Goal: Navigation & Orientation: Find specific page/section

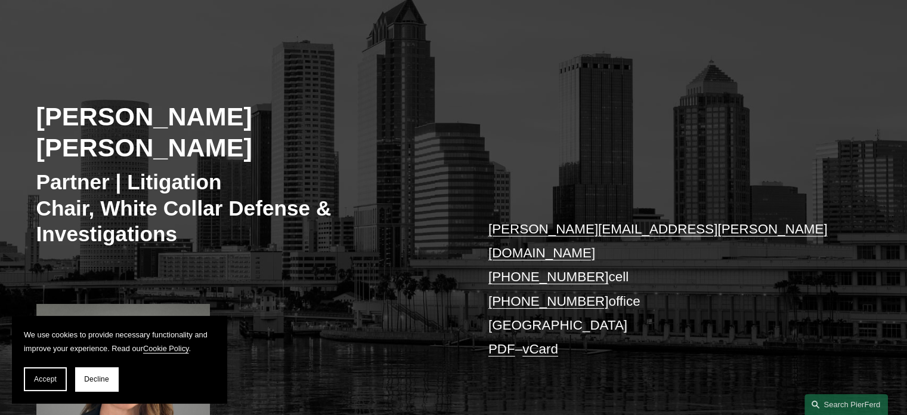
scroll to position [119, 0]
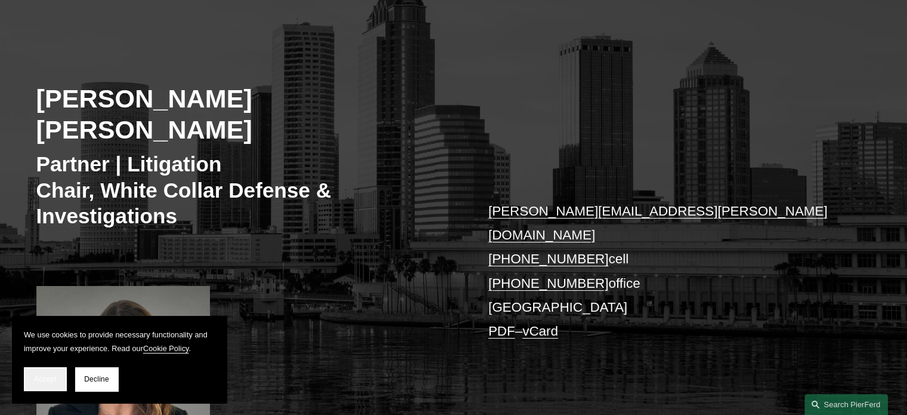
click at [52, 379] on span "Accept" at bounding box center [45, 379] width 23 height 8
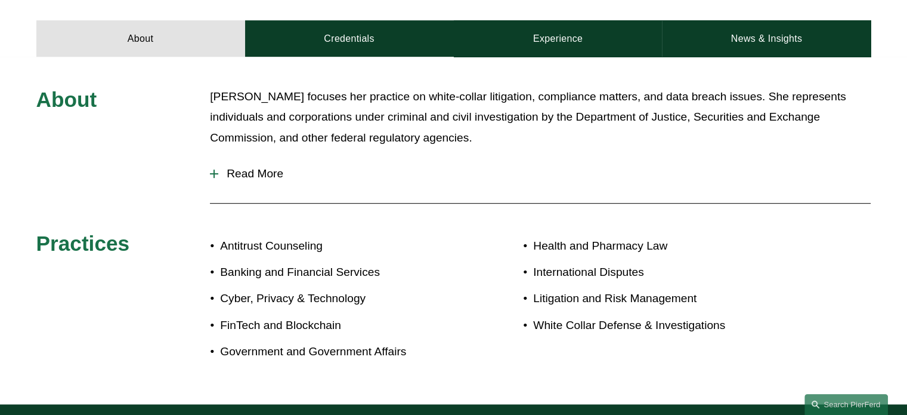
scroll to position [477, 0]
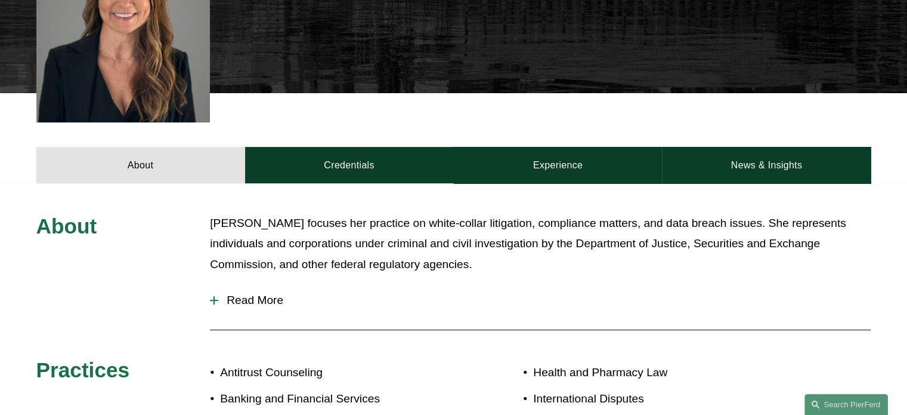
drag, startPoint x: 241, startPoint y: 257, endPoint x: 249, endPoint y: 257, distance: 7.8
click at [241, 294] on span "Read More" at bounding box center [544, 300] width 653 height 13
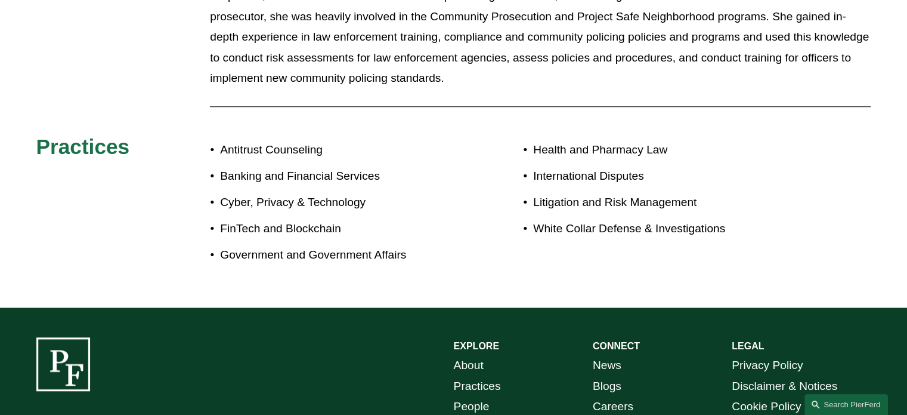
scroll to position [1180, 0]
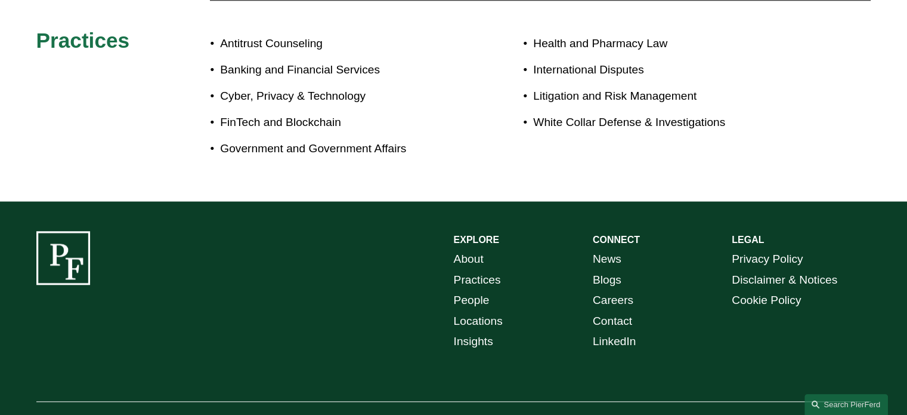
click at [466, 249] on link "About" at bounding box center [469, 259] width 30 height 21
